Goal: Task Accomplishment & Management: Complete application form

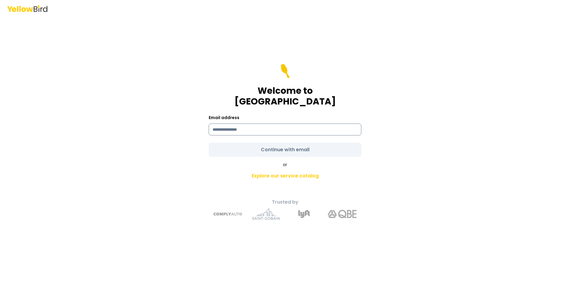
click at [259, 124] on input at bounding box center [285, 130] width 153 height 12
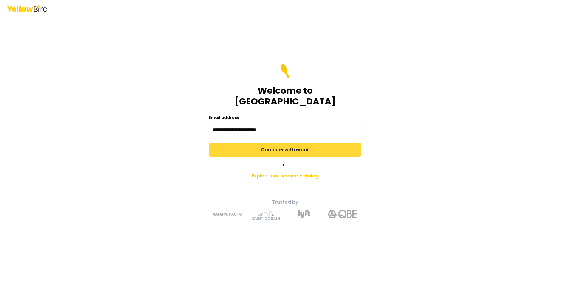
type input "**********"
click at [291, 145] on button "Continue with email" at bounding box center [285, 150] width 153 height 14
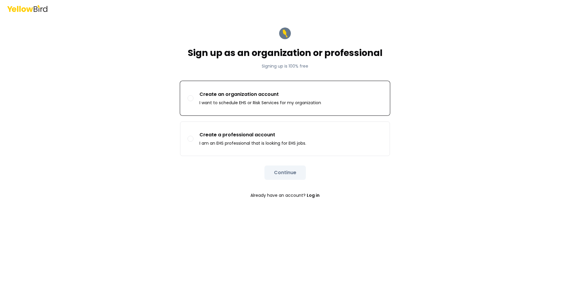
click at [191, 97] on button "Create an organization account I want to schedule EHS or Risk Services for my o…" at bounding box center [191, 98] width 6 height 6
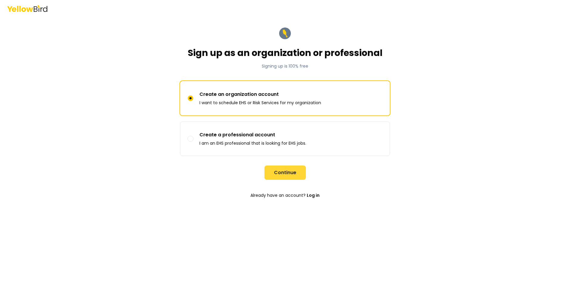
click at [282, 172] on button "Continue" at bounding box center [284, 173] width 41 height 14
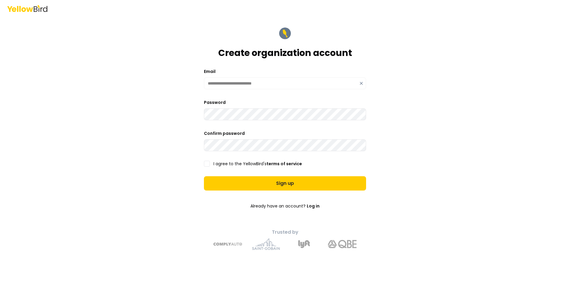
click at [207, 163] on button "I agree to the YellowBird's terms of service" at bounding box center [207, 164] width 6 height 6
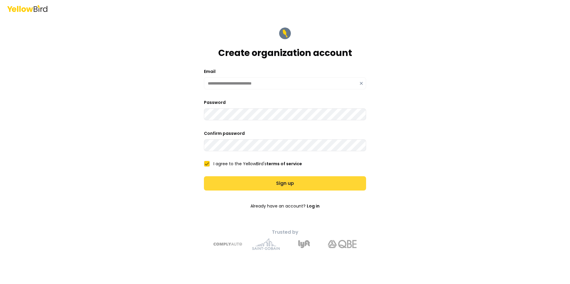
click at [283, 183] on button "Sign up" at bounding box center [285, 183] width 162 height 14
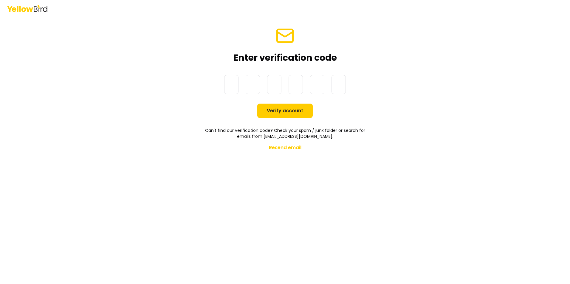
click at [229, 83] on input at bounding box center [291, 84] width 134 height 19
type input "******"
click at [282, 113] on button "Verify account" at bounding box center [284, 111] width 55 height 14
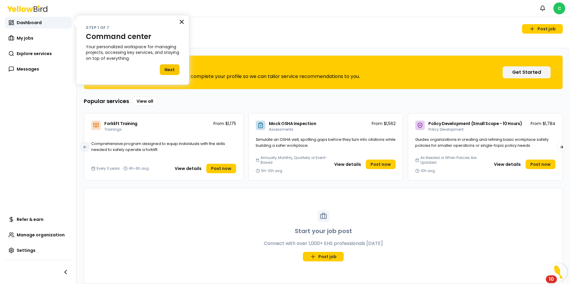
click at [182, 21] on button "×" at bounding box center [182, 22] width 6 height 10
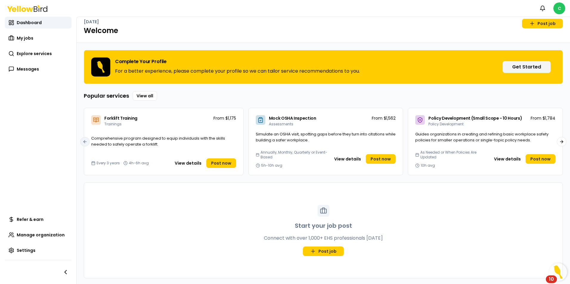
scroll to position [7, 0]
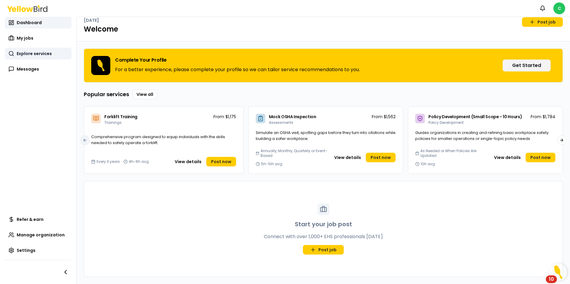
click at [40, 54] on span "Explore services" at bounding box center [34, 54] width 35 height 6
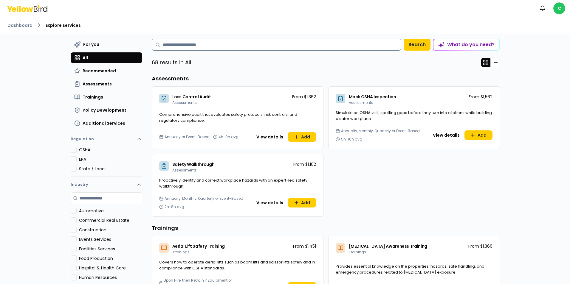
click at [212, 45] on input at bounding box center [277, 45] width 250 height 12
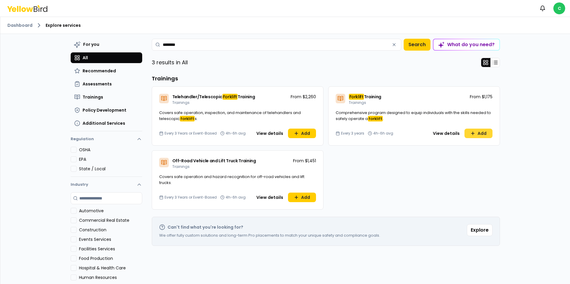
type input "********"
click at [478, 134] on button "Add" at bounding box center [478, 134] width 28 height 10
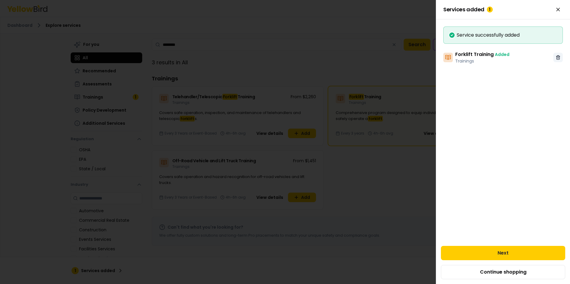
click at [558, 56] on icon at bounding box center [558, 56] width 4 height 0
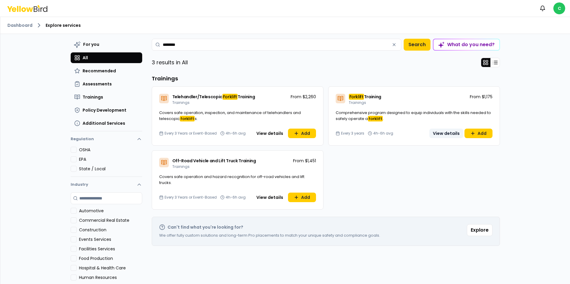
click at [443, 132] on button "View details" at bounding box center [446, 134] width 34 height 10
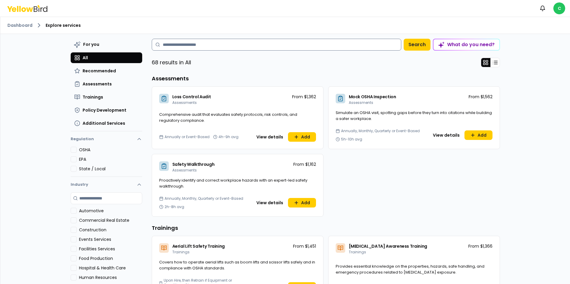
click at [210, 46] on input at bounding box center [277, 45] width 250 height 12
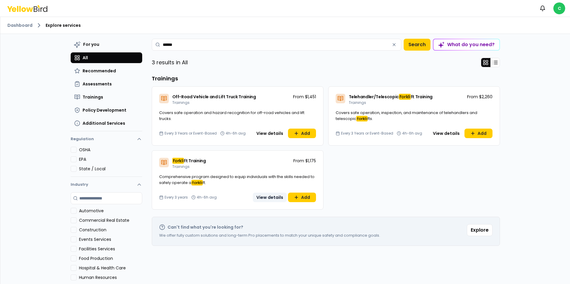
type input "******"
click at [269, 196] on button "View details" at bounding box center [270, 198] width 34 height 10
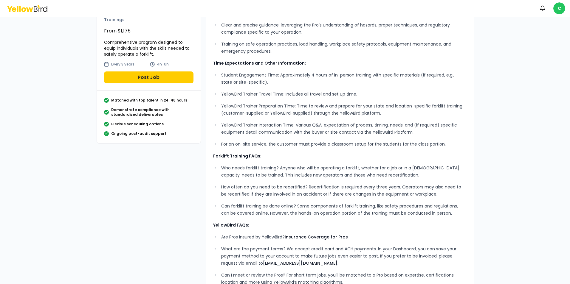
scroll to position [66, 0]
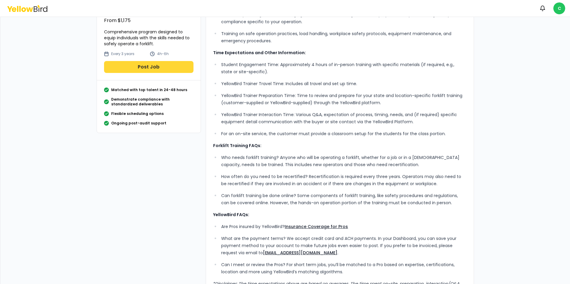
click at [147, 65] on button "Post Job" at bounding box center [148, 67] width 89 height 12
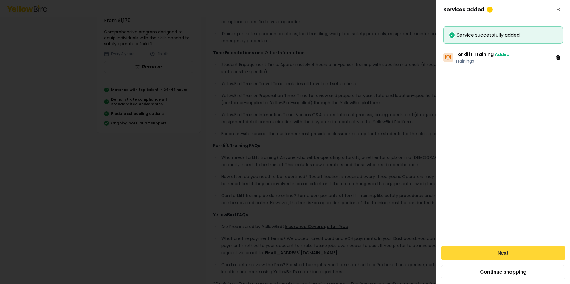
click at [503, 255] on button "Next" at bounding box center [503, 253] width 124 height 14
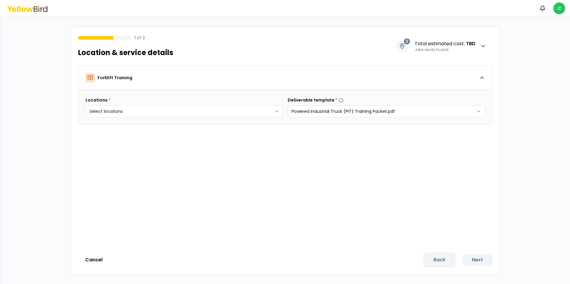
click at [275, 108] on html "Notifications C 1 of 2 Location & service details 0 Total estimated cost : TBD …" at bounding box center [285, 142] width 570 height 284
click at [111, 143] on button "Create new" at bounding box center [111, 145] width 44 height 10
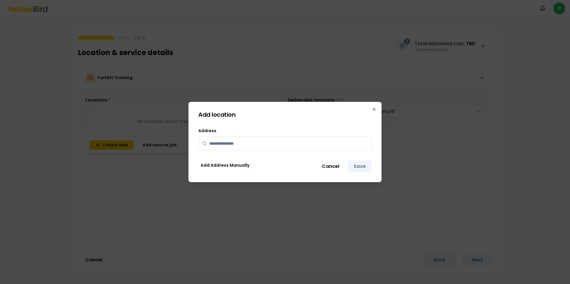
click at [239, 144] on input "text" at bounding box center [288, 143] width 159 height 13
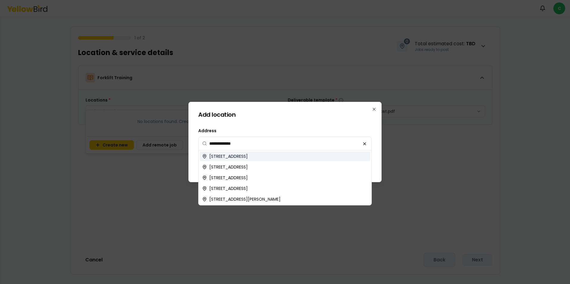
click at [248, 156] on span "1013 Harvard Road, Monroeville, PA, USA" at bounding box center [228, 157] width 38 height 6
type input "**********"
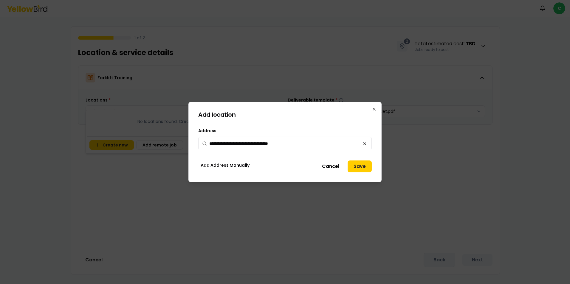
click at [358, 165] on button "Save" at bounding box center [360, 167] width 24 height 12
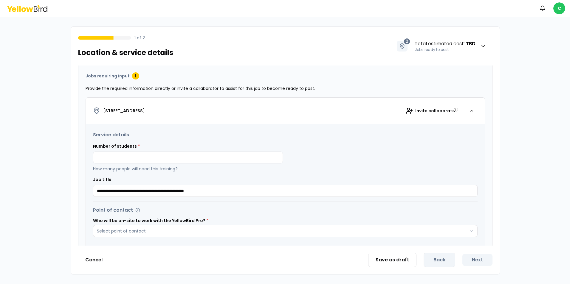
scroll to position [89, 0]
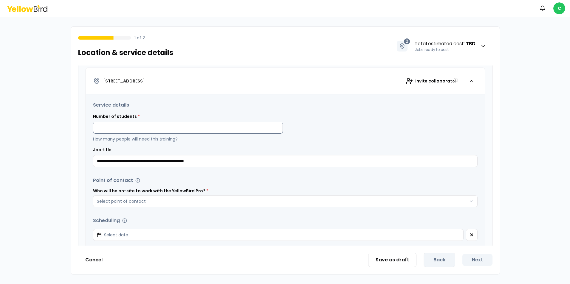
click at [191, 126] on input at bounding box center [188, 128] width 190 height 12
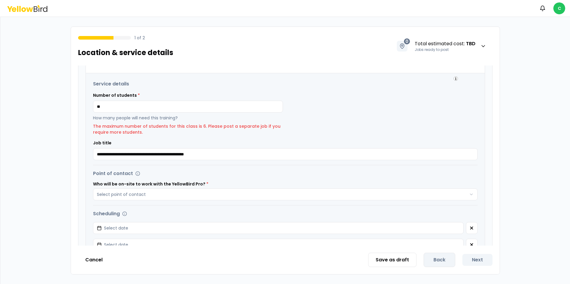
scroll to position [149, 0]
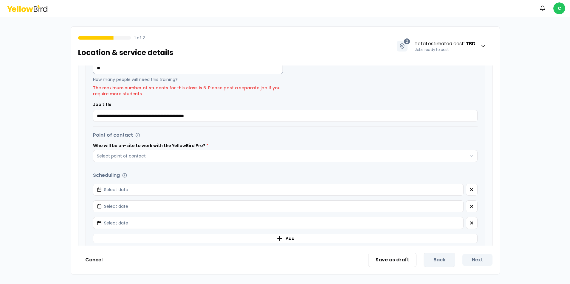
click at [117, 68] on input "**" at bounding box center [188, 68] width 190 height 12
type input "*"
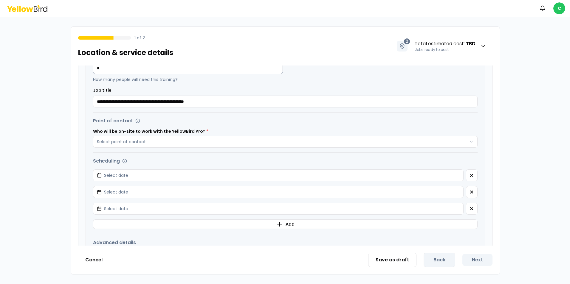
scroll to position [149, 0]
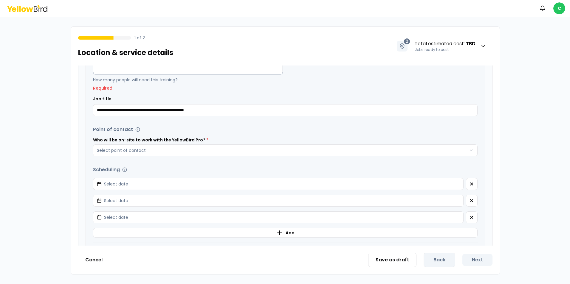
type input "*"
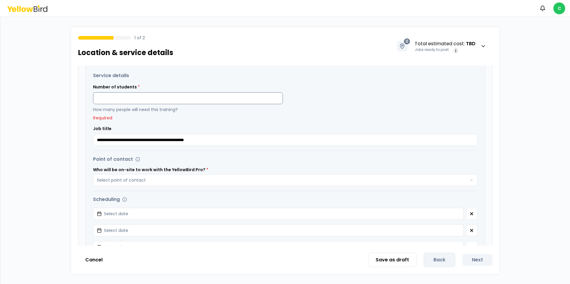
click at [146, 96] on input at bounding box center [188, 98] width 190 height 12
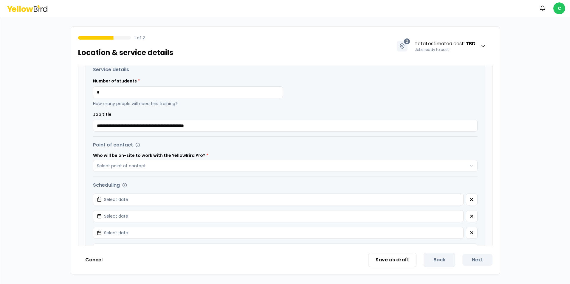
scroll to position [91, 0]
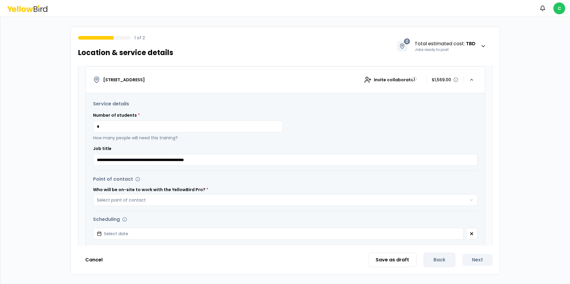
type input "*"
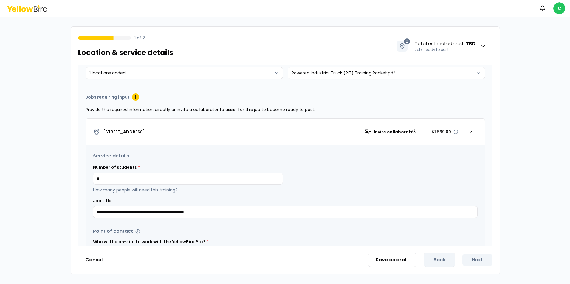
scroll to position [0, 0]
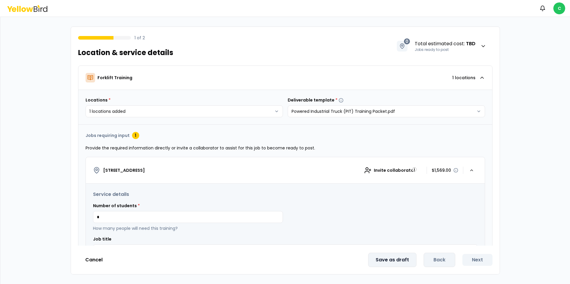
click at [392, 260] on button "Save as draft" at bounding box center [392, 260] width 48 height 14
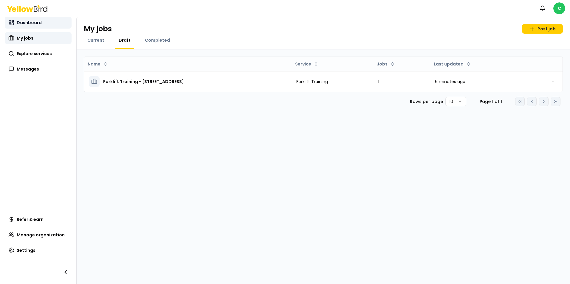
click at [21, 21] on span "Dashboard" at bounding box center [29, 23] width 25 height 6
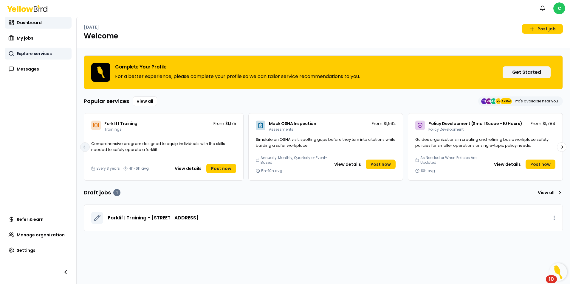
click at [36, 55] on span "Explore services" at bounding box center [34, 54] width 35 height 6
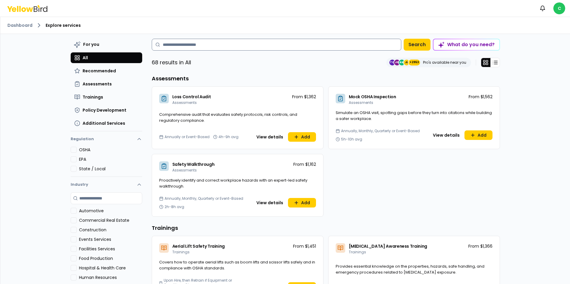
click at [196, 45] on input at bounding box center [277, 45] width 250 height 12
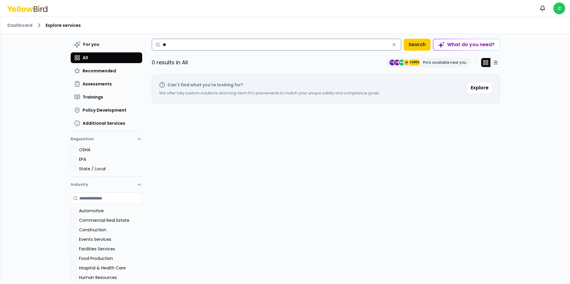
type input "*"
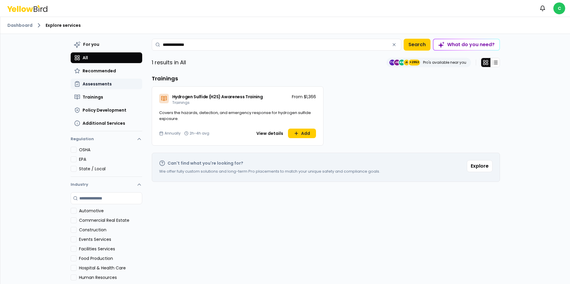
type input "**********"
click at [99, 85] on span "Assessments" at bounding box center [97, 84] width 29 height 6
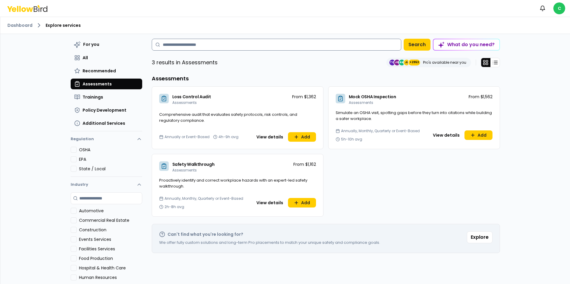
click at [217, 42] on input at bounding box center [277, 45] width 250 height 12
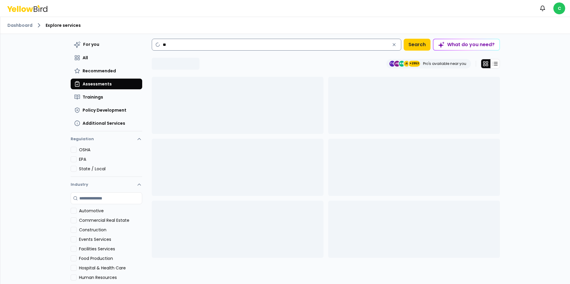
type input "*"
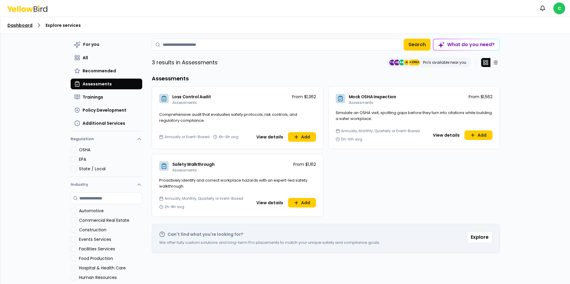
click at [20, 25] on link "Dashboard" at bounding box center [19, 25] width 25 height 6
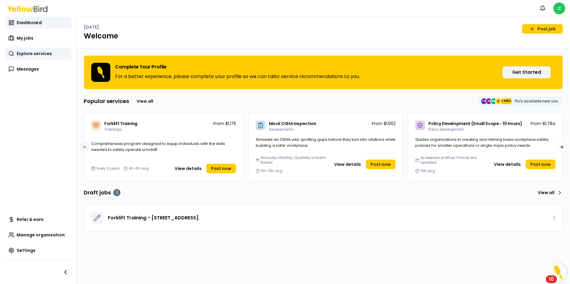
click at [38, 55] on span "Explore services" at bounding box center [34, 54] width 35 height 6
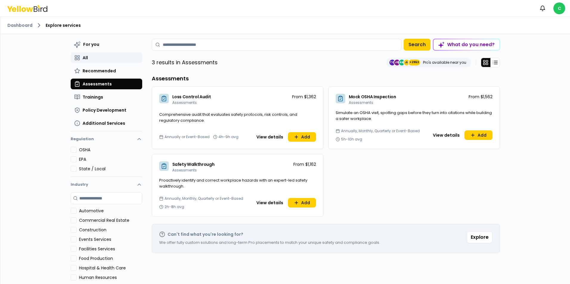
click at [85, 58] on span "All" at bounding box center [85, 58] width 5 height 6
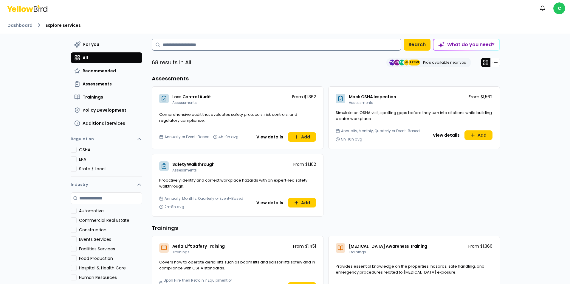
click at [207, 46] on input at bounding box center [277, 45] width 250 height 12
paste input "**********"
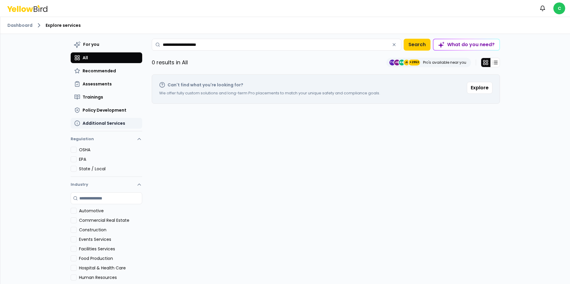
type input "**********"
click at [113, 125] on span "Additional Services" at bounding box center [104, 123] width 43 height 6
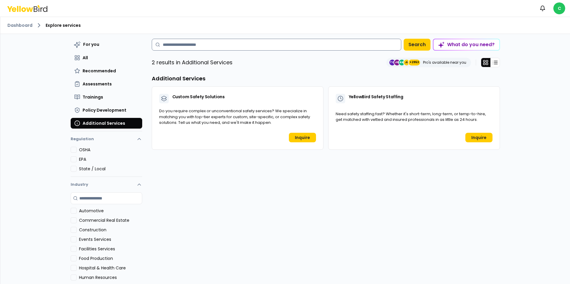
click at [210, 48] on input at bounding box center [277, 45] width 250 height 12
paste input "**********"
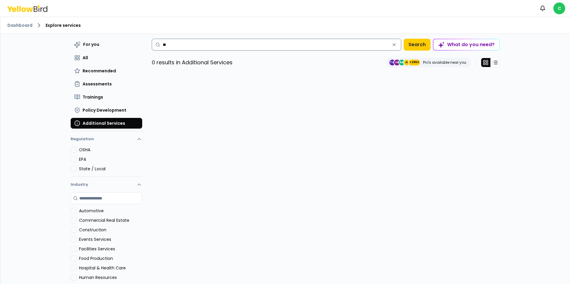
type input "*"
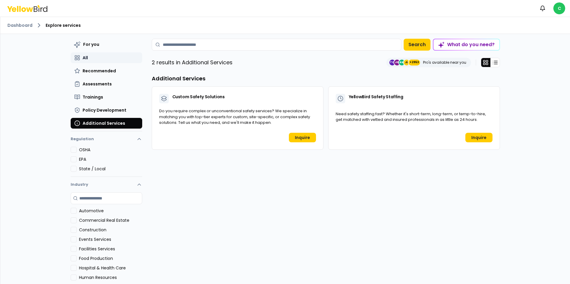
click at [83, 58] on span "All" at bounding box center [85, 58] width 5 height 6
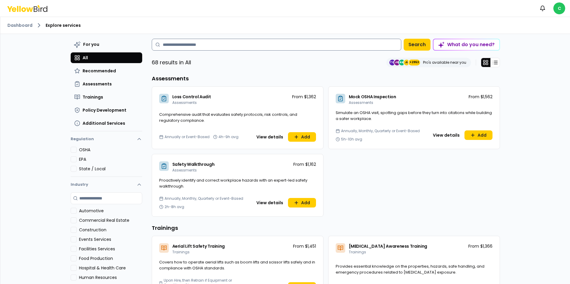
click at [210, 41] on input at bounding box center [277, 45] width 250 height 12
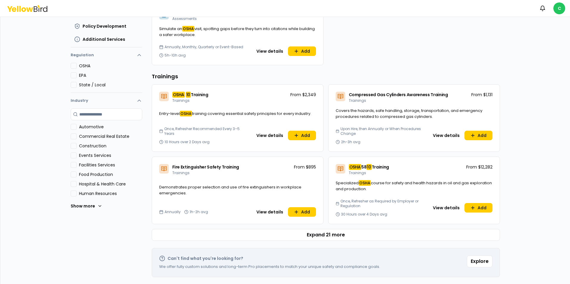
scroll to position [84, 0]
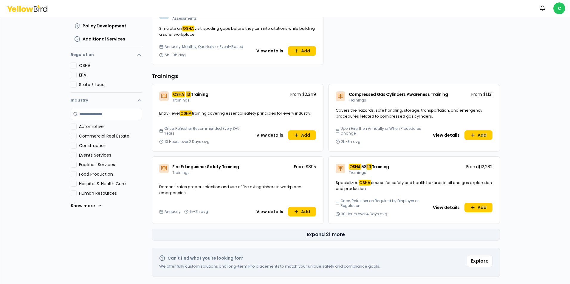
click at [327, 233] on button "Expand 21 more" at bounding box center [326, 235] width 348 height 12
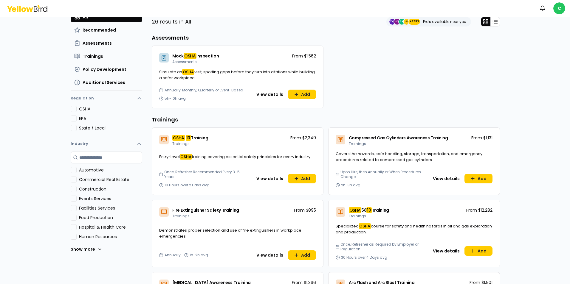
scroll to position [0, 0]
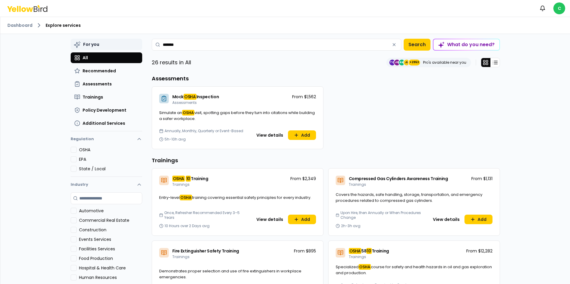
drag, startPoint x: 186, startPoint y: 44, endPoint x: 138, endPoint y: 45, distance: 48.3
click at [138, 44] on div "For you All Recommended Assessments Trainings Policy Development Additional Ser…" at bounding box center [285, 168] width 429 height 268
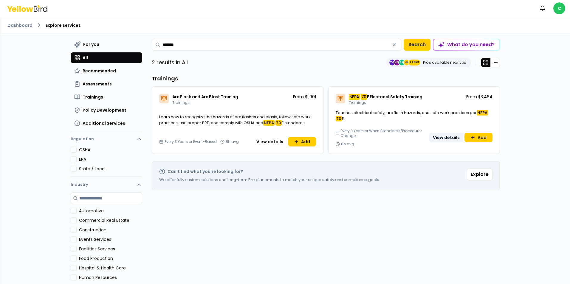
type input "*******"
click at [451, 136] on button "View details" at bounding box center [446, 138] width 34 height 10
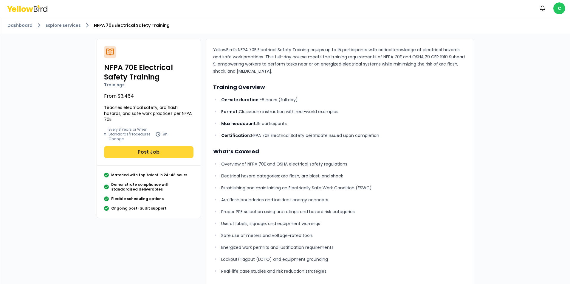
click at [146, 152] on button "Post Job" at bounding box center [148, 152] width 89 height 12
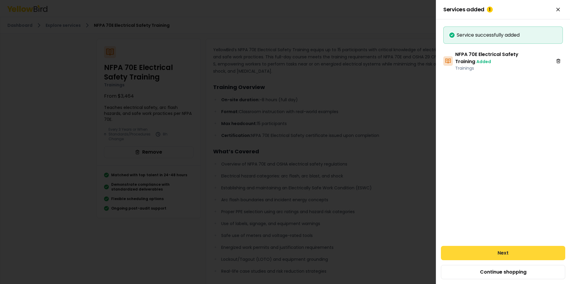
click at [500, 254] on button "Next" at bounding box center [503, 253] width 124 height 14
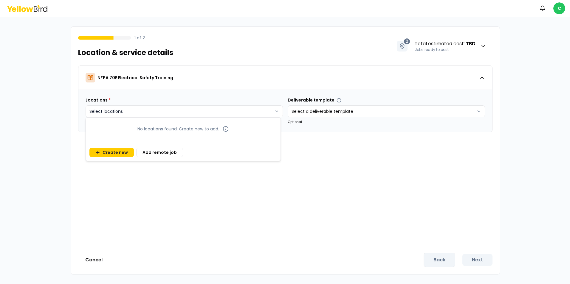
click at [261, 111] on html "Notifications C 1 of 2 Location & service details 0 Total estimated cost : TBD …" at bounding box center [285, 142] width 570 height 284
click at [113, 151] on button "Create new" at bounding box center [111, 153] width 44 height 10
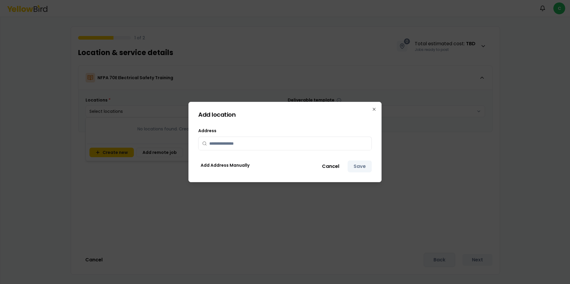
click at [242, 146] on input "text" at bounding box center [288, 143] width 159 height 13
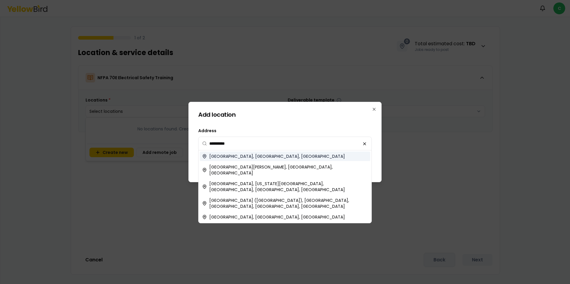
click at [237, 158] on span "[GEOGRAPHIC_DATA], [GEOGRAPHIC_DATA], [GEOGRAPHIC_DATA]" at bounding box center [277, 157] width 136 height 6
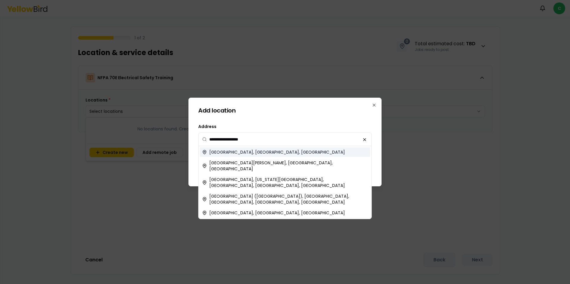
click at [237, 154] on span "[GEOGRAPHIC_DATA], [GEOGRAPHIC_DATA], [GEOGRAPHIC_DATA]" at bounding box center [277, 152] width 136 height 6
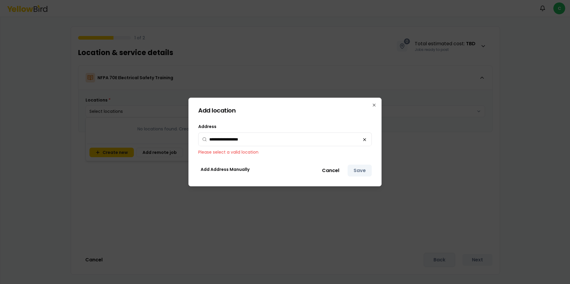
click at [261, 141] on input "**********" at bounding box center [288, 139] width 159 height 13
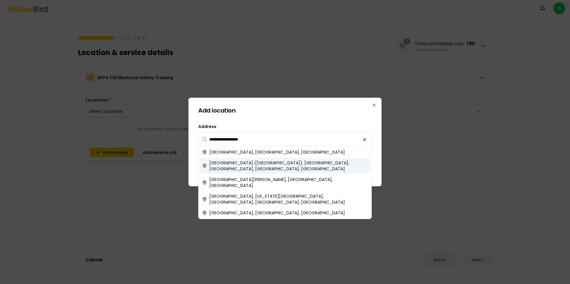
click at [238, 165] on span "[GEOGRAPHIC_DATA] ([GEOGRAPHIC_DATA]), [GEOGRAPHIC_DATA], [GEOGRAPHIC_DATA], [G…" at bounding box center [288, 166] width 159 height 12
type input "**********"
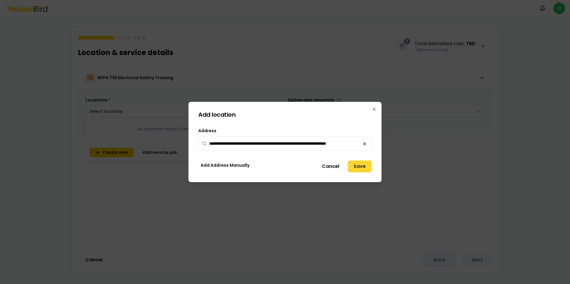
click at [359, 164] on button "Save" at bounding box center [360, 167] width 24 height 12
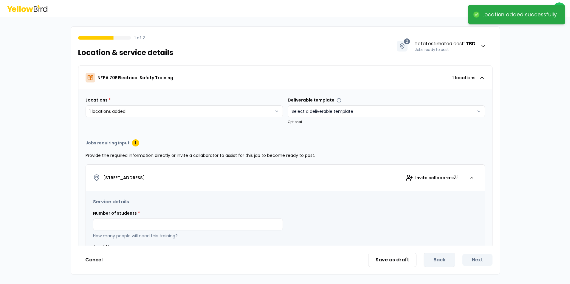
click at [399, 111] on html "**********" at bounding box center [285, 142] width 570 height 284
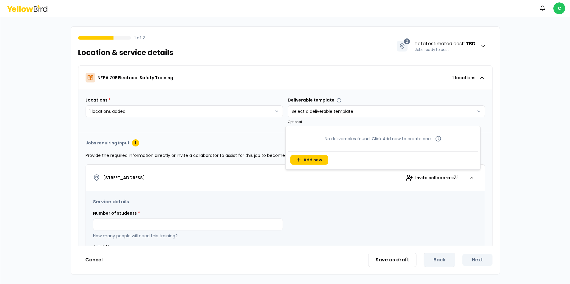
click at [399, 111] on html "**********" at bounding box center [285, 142] width 570 height 284
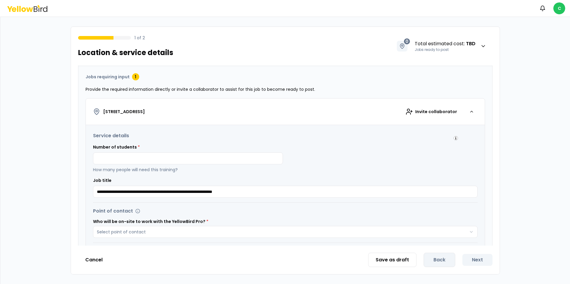
scroll to position [89, 0]
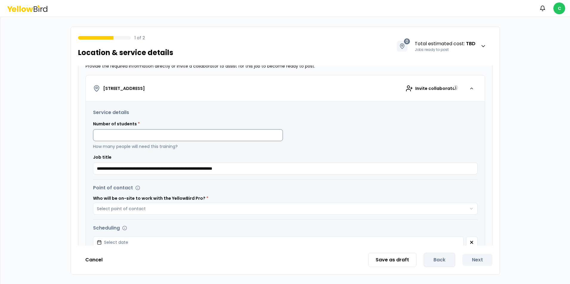
click at [156, 134] on input at bounding box center [188, 135] width 190 height 12
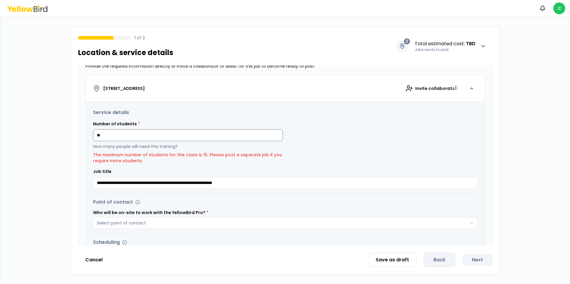
type input "*"
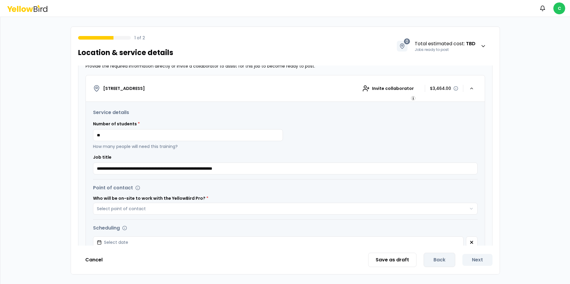
scroll to position [60, 0]
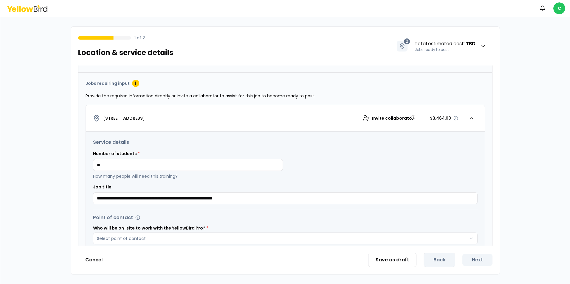
type input "**"
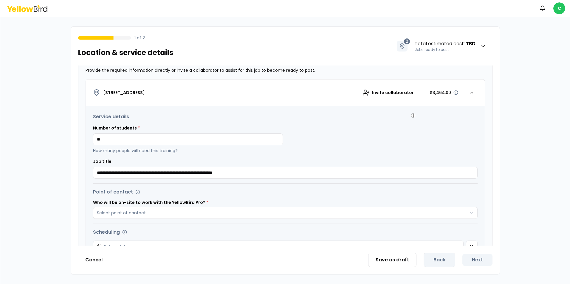
scroll to position [217, 0]
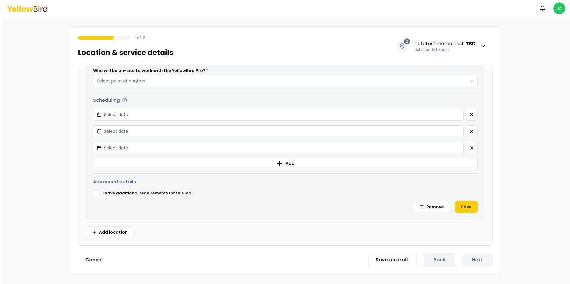
click at [446, 260] on div "Save as draft Back Next" at bounding box center [430, 260] width 124 height 14
click at [406, 259] on button "Save as draft" at bounding box center [392, 260] width 48 height 14
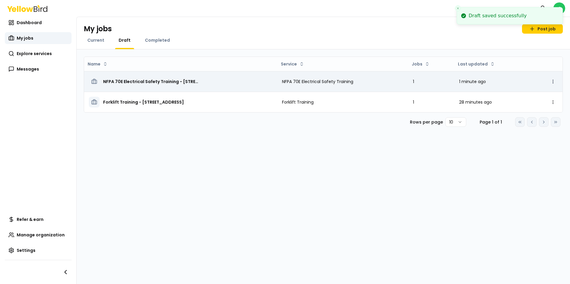
click at [553, 81] on html "Draft saved successfully Notifications C Dashboard My jobs Explore services Mes…" at bounding box center [285, 142] width 570 height 284
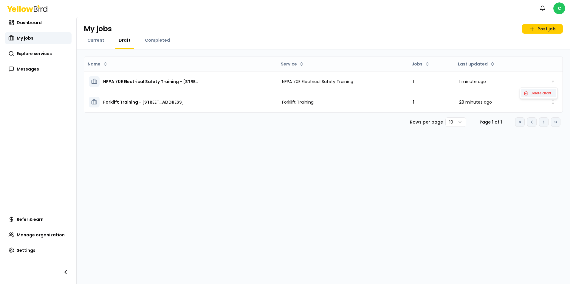
click at [543, 93] on span "Delete draft" at bounding box center [541, 93] width 21 height 5
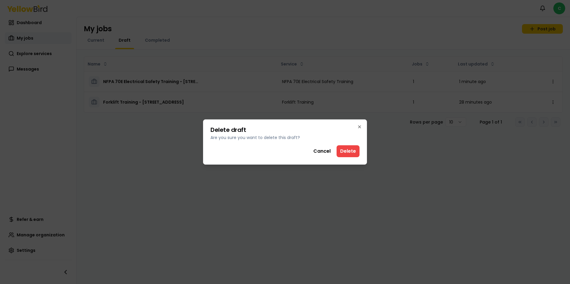
click at [349, 149] on button "Delete" at bounding box center [348, 151] width 23 height 12
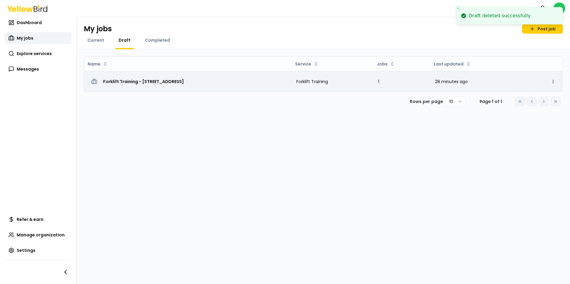
click at [552, 81] on html "Draft deleted successfully Notifications C Dashboard My jobs Explore services M…" at bounding box center [285, 142] width 570 height 284
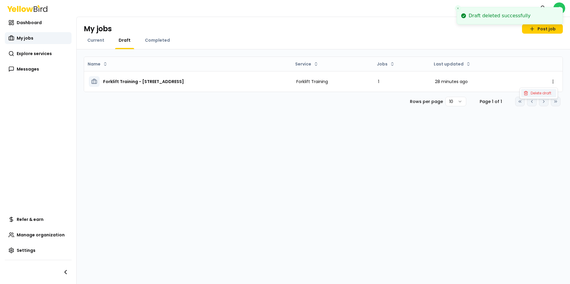
click at [538, 94] on span "Delete draft" at bounding box center [541, 93] width 21 height 5
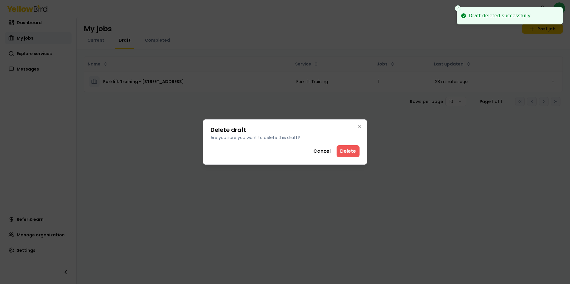
click at [347, 151] on button "Delete" at bounding box center [348, 151] width 23 height 12
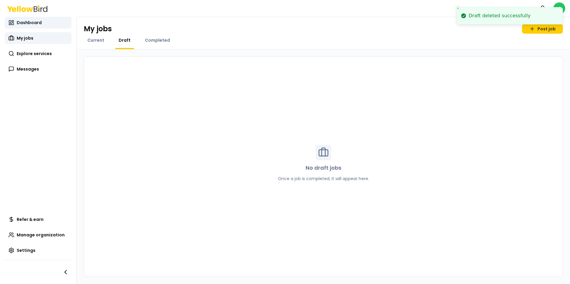
click at [25, 21] on span "Dashboard" at bounding box center [29, 23] width 25 height 6
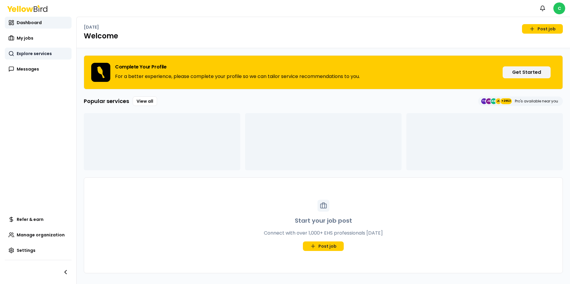
click at [31, 53] on span "Explore services" at bounding box center [34, 54] width 35 height 6
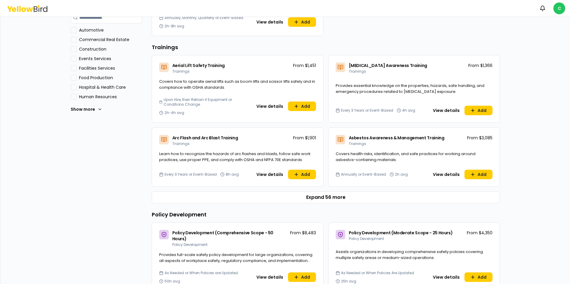
scroll to position [137, 0]
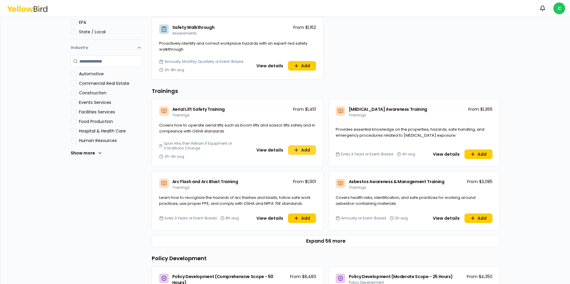
click at [303, 148] on button "Add" at bounding box center [302, 150] width 28 height 10
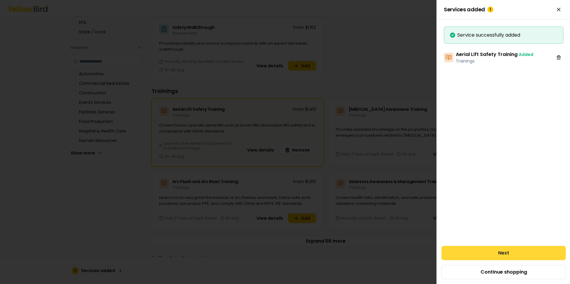
click at [502, 251] on button "Next" at bounding box center [504, 253] width 124 height 14
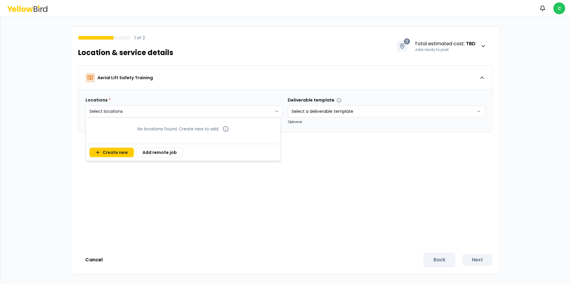
click at [184, 115] on html "Notifications C 1 of 2 Location & service details 0 Total estimated cost : TBD …" at bounding box center [285, 142] width 570 height 284
click at [111, 150] on button "Create new" at bounding box center [111, 153] width 44 height 10
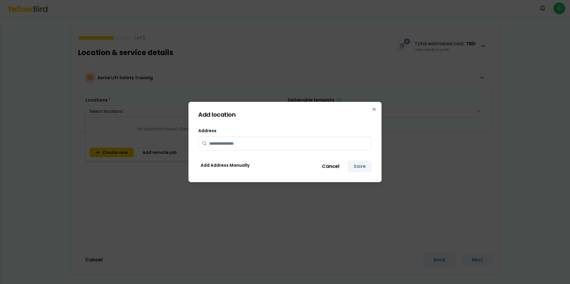
drag, startPoint x: 247, startPoint y: 146, endPoint x: 254, endPoint y: 145, distance: 7.8
click at [247, 146] on input "text" at bounding box center [288, 143] width 159 height 13
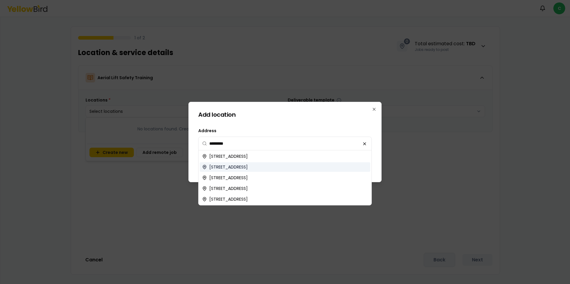
click at [248, 167] on span "1013 Harvard Road, Monroeville, PA, USA" at bounding box center [228, 167] width 38 height 6
type input "**********"
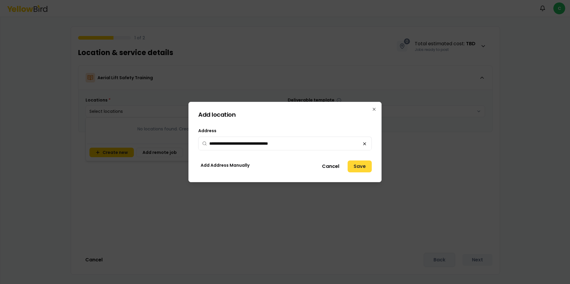
click at [361, 166] on button "Save" at bounding box center [360, 167] width 24 height 12
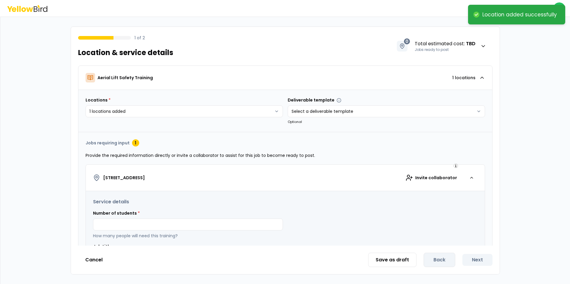
scroll to position [30, 0]
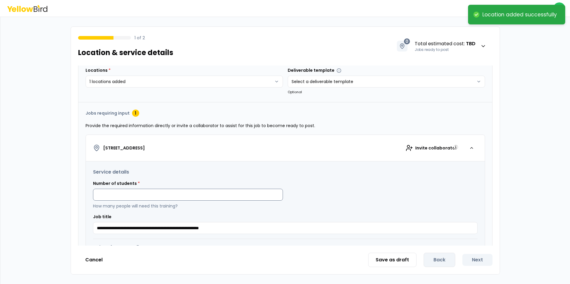
click at [158, 192] on input at bounding box center [188, 195] width 190 height 12
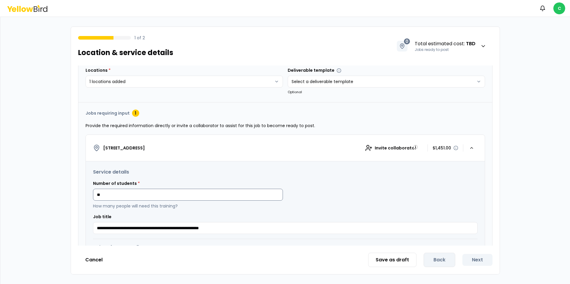
type input "*"
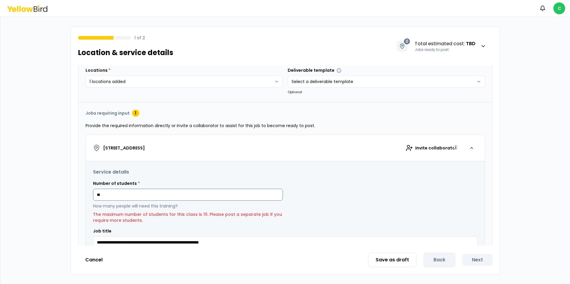
type input "*"
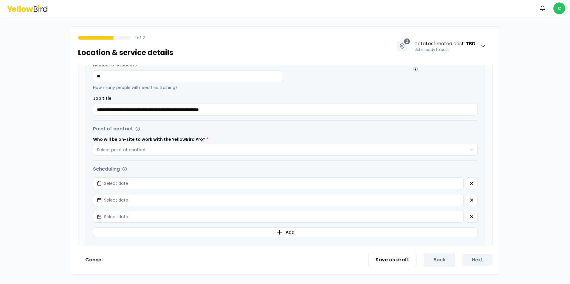
scroll to position [149, 0]
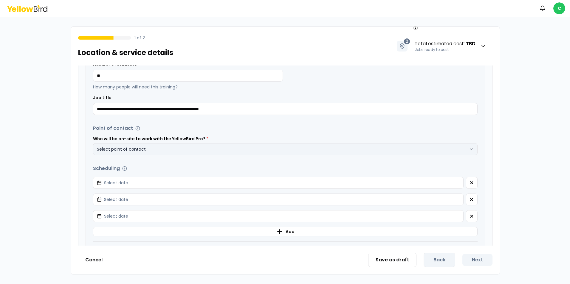
type input "**"
click at [162, 146] on button "Select point of contact" at bounding box center [285, 149] width 385 height 12
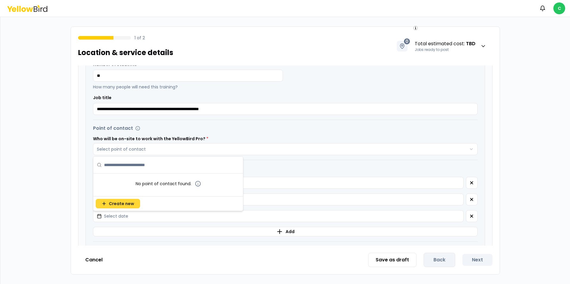
click at [125, 203] on span "Create new" at bounding box center [121, 204] width 25 height 6
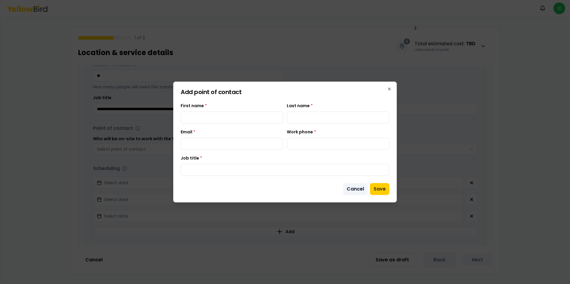
click at [349, 189] on button "Cancel" at bounding box center [355, 189] width 24 height 12
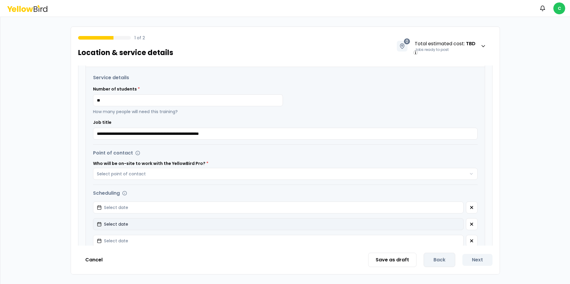
scroll to position [217, 0]
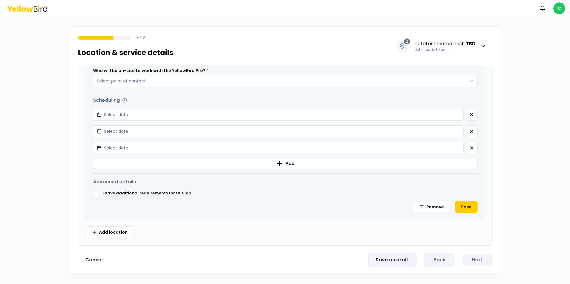
click at [403, 262] on button "Save as draft" at bounding box center [392, 260] width 48 height 14
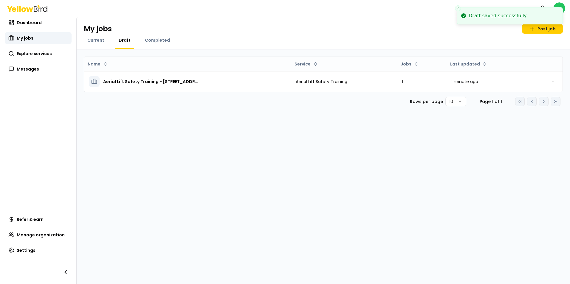
click at [458, 8] on icon "Close toast" at bounding box center [458, 9] width 4 height 4
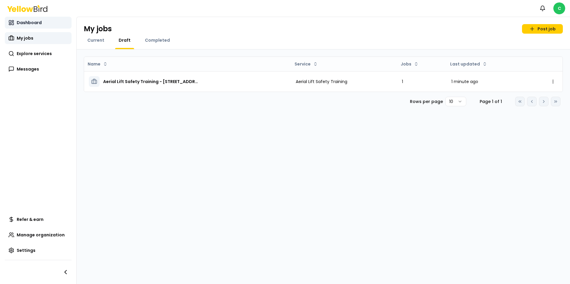
click at [27, 23] on span "Dashboard" at bounding box center [29, 23] width 25 height 6
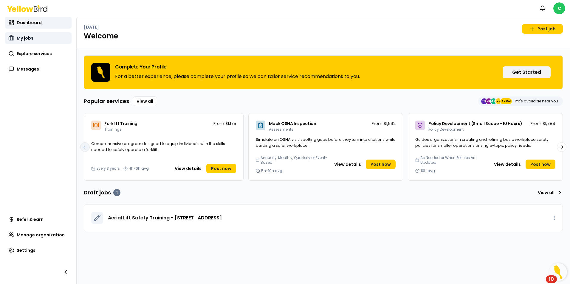
click at [29, 38] on span "My jobs" at bounding box center [25, 38] width 17 height 6
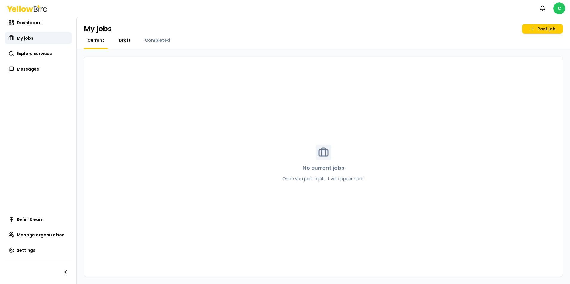
click at [124, 40] on span "Draft" at bounding box center [125, 40] width 12 height 6
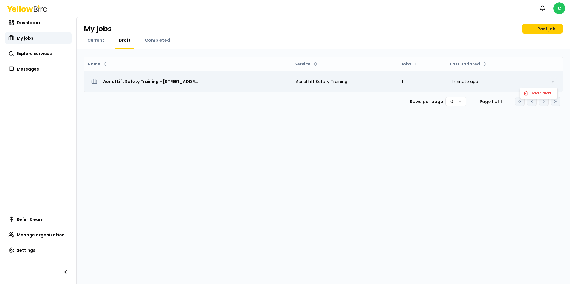
click at [555, 80] on html "Notifications C Dashboard My jobs Explore services Messages Refer & earn Manage…" at bounding box center [285, 142] width 570 height 284
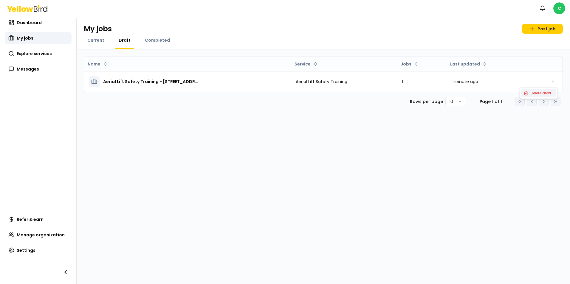
click at [540, 92] on span "Delete draft" at bounding box center [541, 93] width 21 height 5
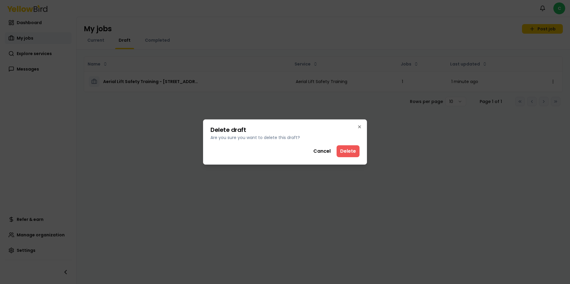
click at [349, 152] on button "Delete" at bounding box center [348, 151] width 23 height 12
